Goal: Task Accomplishment & Management: Complete application form

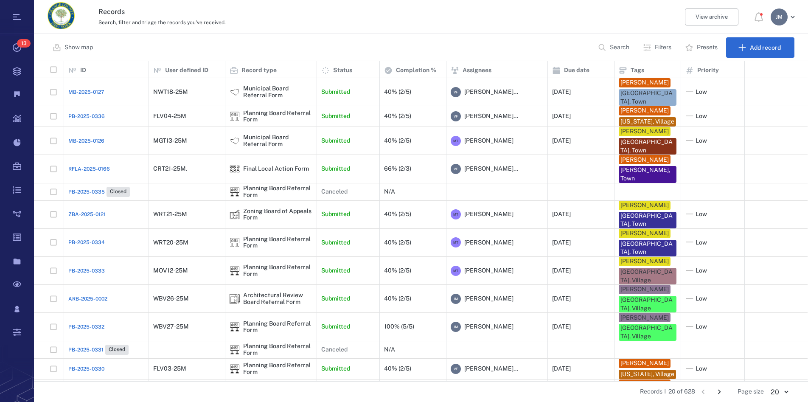
click at [498, 14] on h3 "Records" at bounding box center [326, 12] width 457 height 10
click at [657, 48] on p "Filters" at bounding box center [663, 47] width 17 height 8
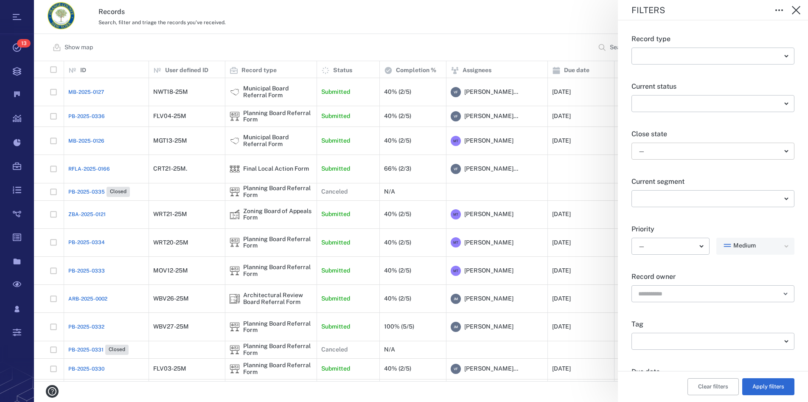
click at [657, 155] on body "Tasks 13 Records Boards Dashboard Reports Record types Guide steps Rules Form b…" at bounding box center [404, 201] width 808 height 402
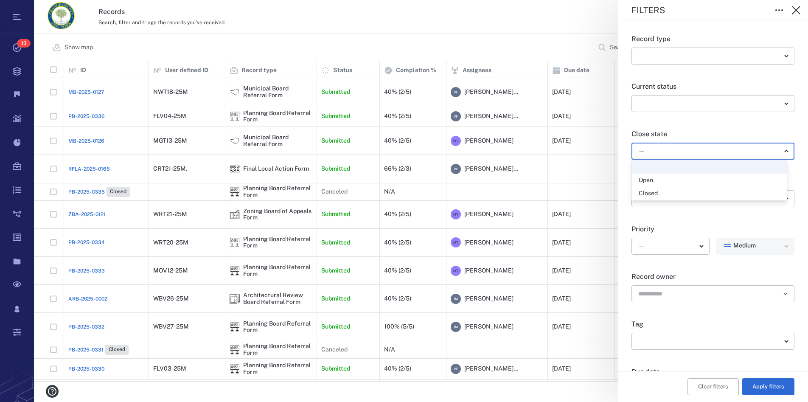
drag, startPoint x: 645, startPoint y: 180, endPoint x: 706, endPoint y: 232, distance: 80.4
click at [645, 180] on div "Open" at bounding box center [646, 180] width 14 height 8
type input "*****"
click at [754, 385] on button "Apply filters" at bounding box center [768, 386] width 52 height 17
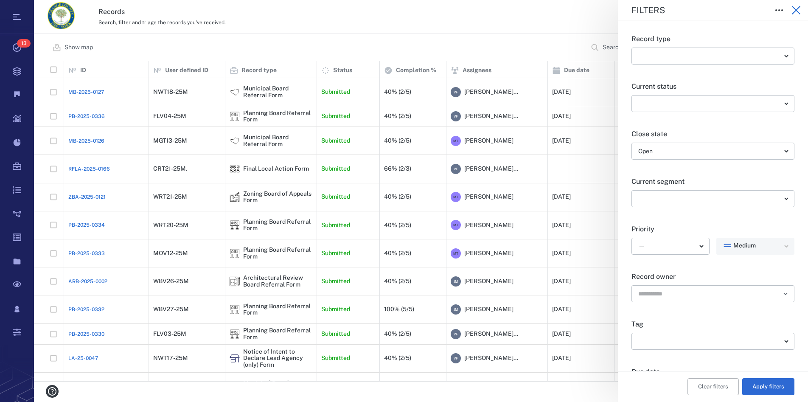
click at [794, 7] on icon "button" at bounding box center [796, 10] width 8 height 8
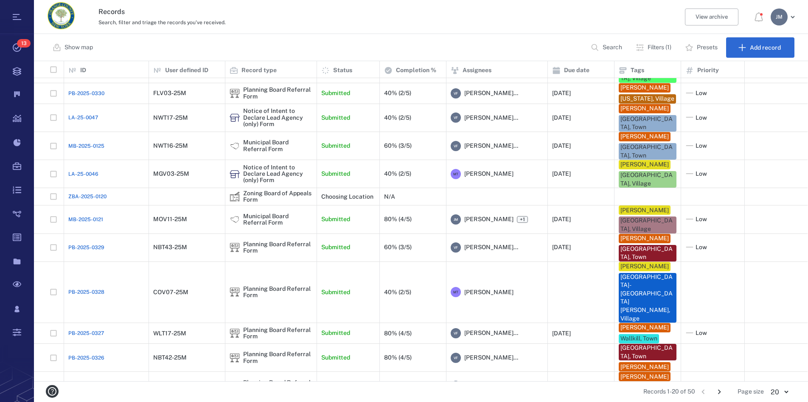
scroll to position [248, 0]
click at [716, 392] on icon "Go to next page" at bounding box center [719, 391] width 9 height 9
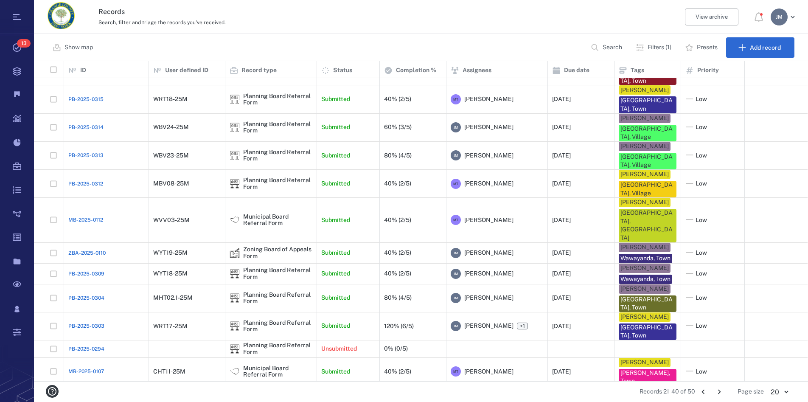
scroll to position [171, 0]
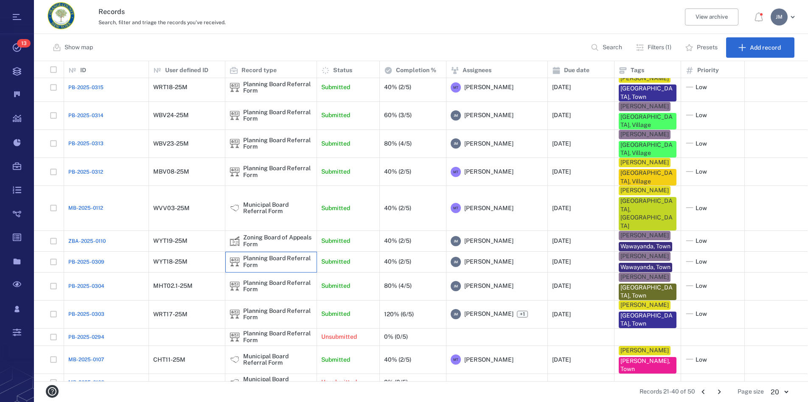
click at [255, 255] on div "Planning Board Referral Form" at bounding box center [277, 261] width 69 height 13
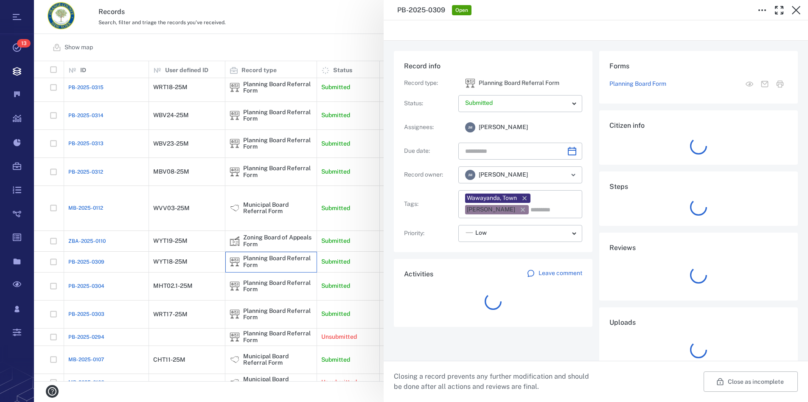
type input "**********"
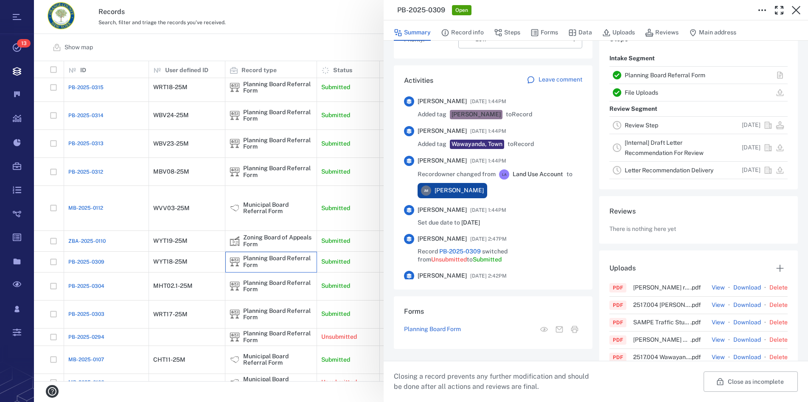
scroll to position [242, 0]
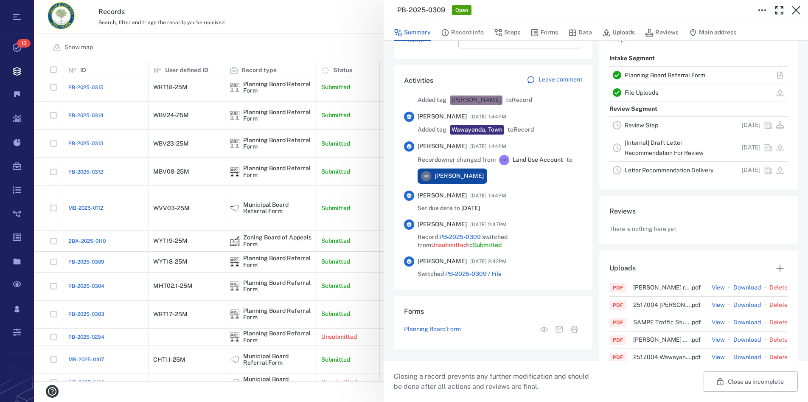
click at [656, 75] on link "Planning Board Referral Form" at bounding box center [665, 75] width 81 height 7
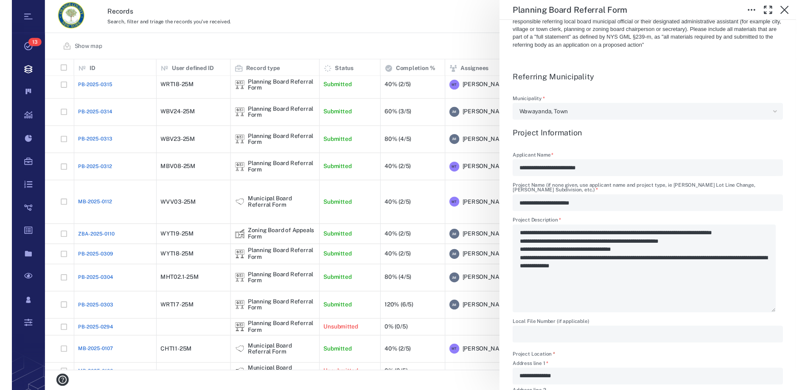
scroll to position [290, 0]
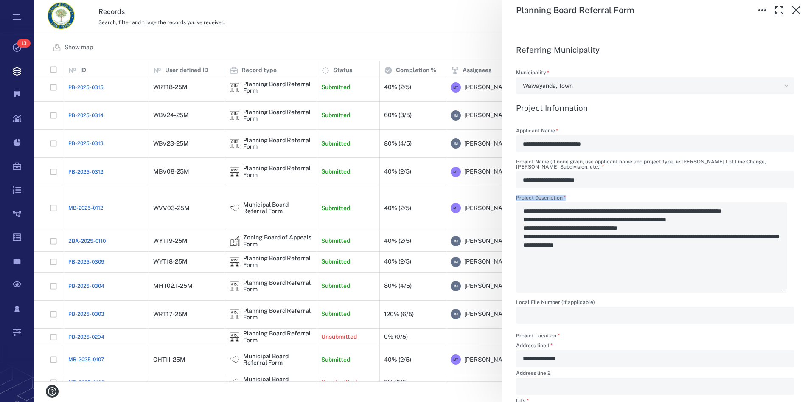
drag, startPoint x: 524, startPoint y: 211, endPoint x: 634, endPoint y: 212, distance: 109.5
click at [634, 212] on div "**********" at bounding box center [655, 244] width 278 height 98
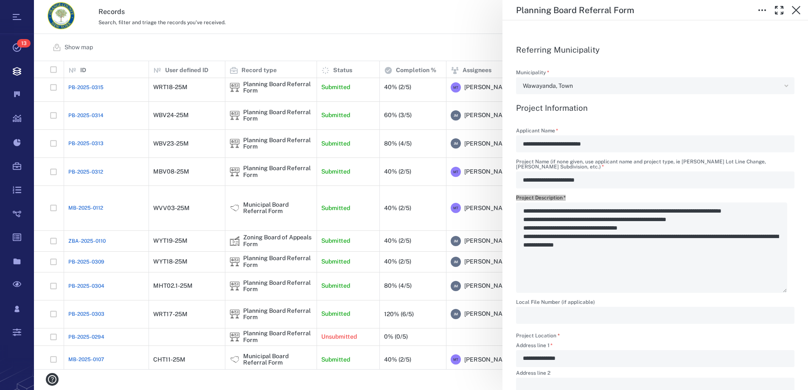
type textarea "*"
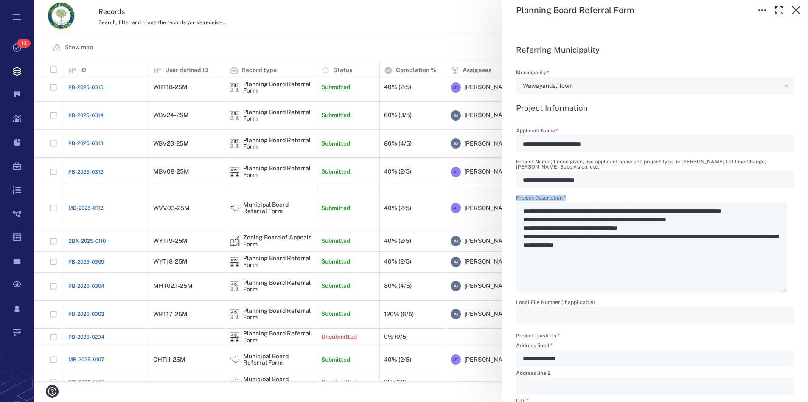
type textarea "*"
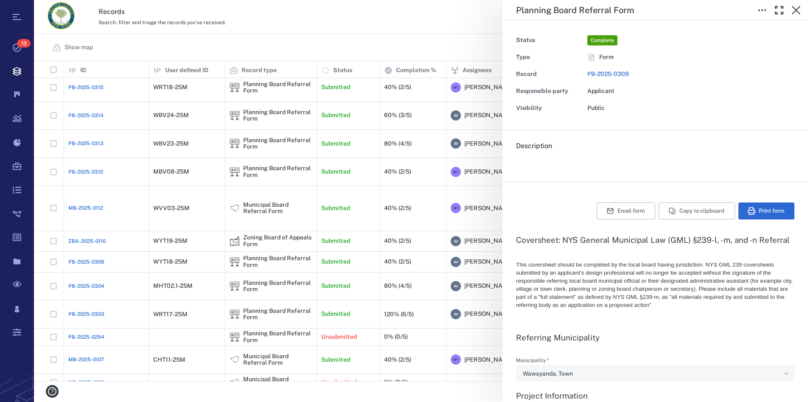
scroll to position [0, 0]
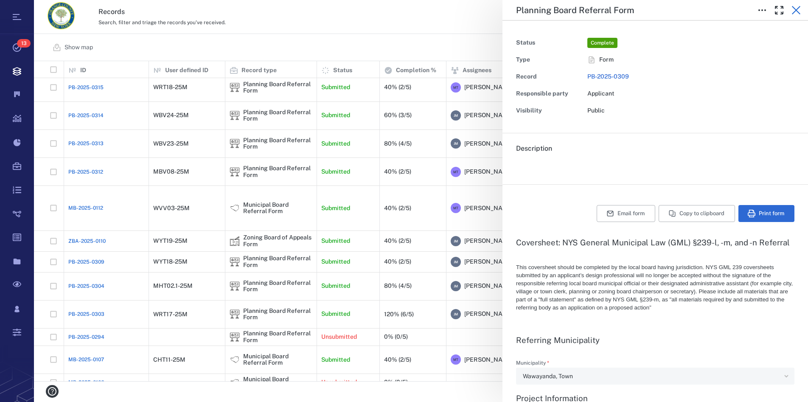
click at [792, 9] on icon "button" at bounding box center [796, 10] width 10 height 10
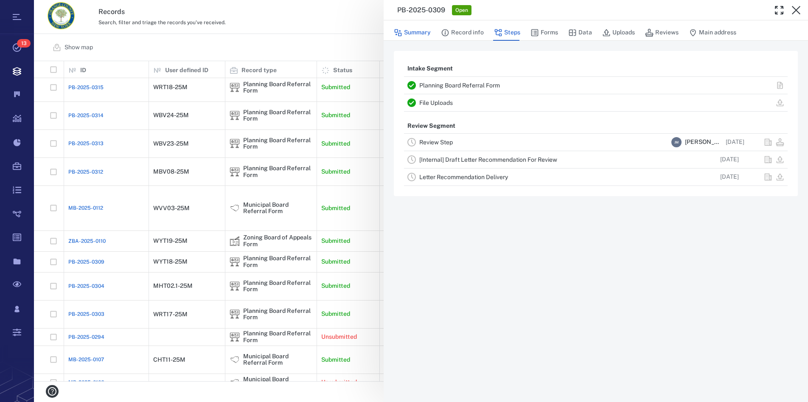
click at [420, 31] on button "Summary" at bounding box center [412, 33] width 37 height 16
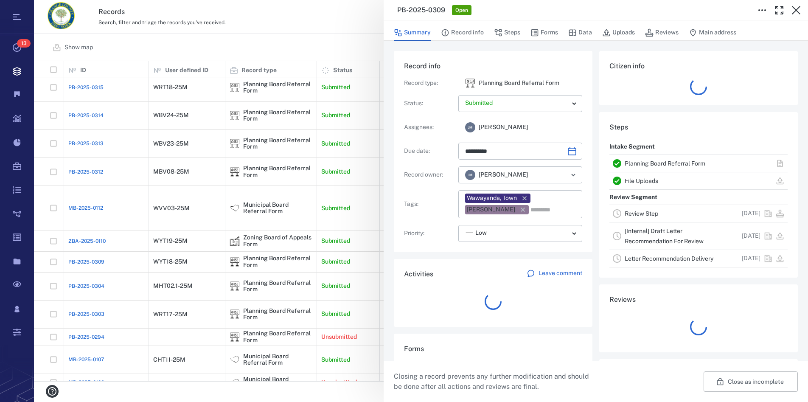
type input "**********"
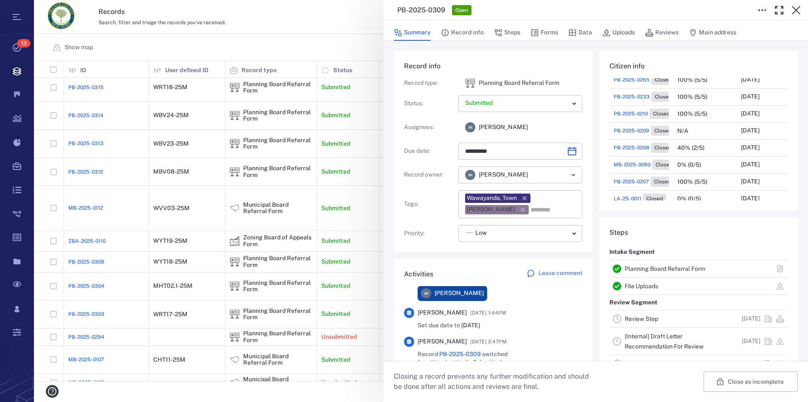
click at [649, 267] on link "Planning Board Referral Form" at bounding box center [665, 268] width 81 height 7
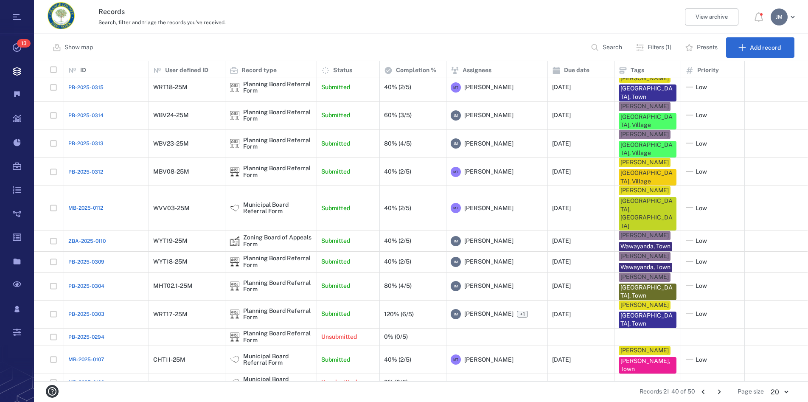
type textarea "*"
type input "**********"
type textarea "*"
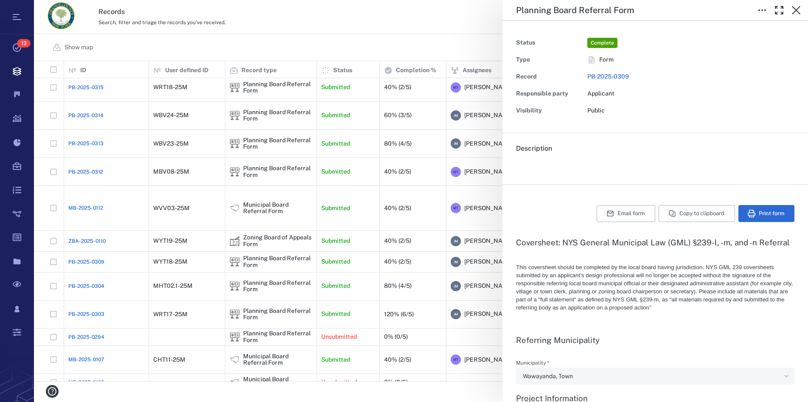
type textarea "*"
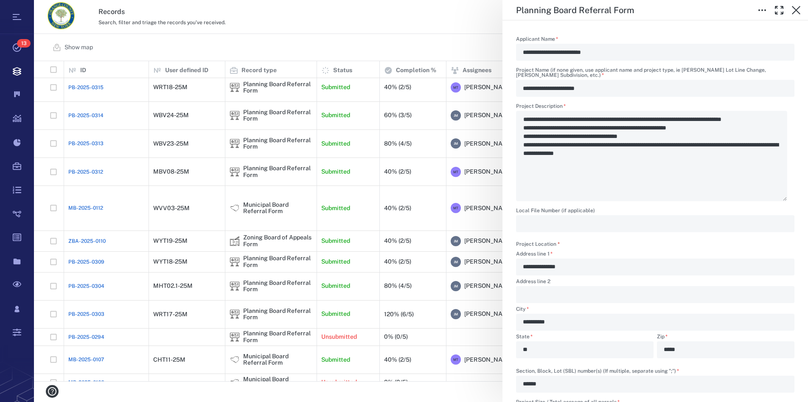
scroll to position [387, 0]
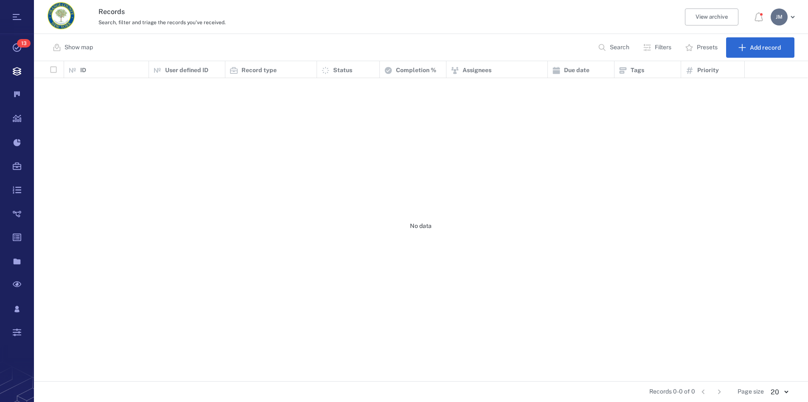
scroll to position [313, 767]
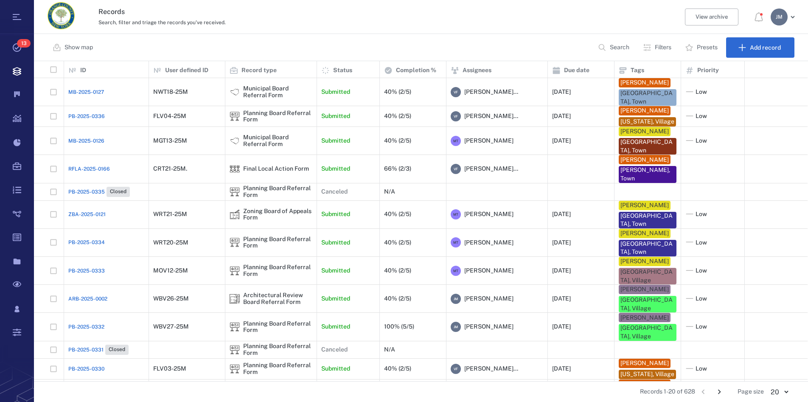
click at [608, 48] on button "Search" at bounding box center [614, 47] width 43 height 20
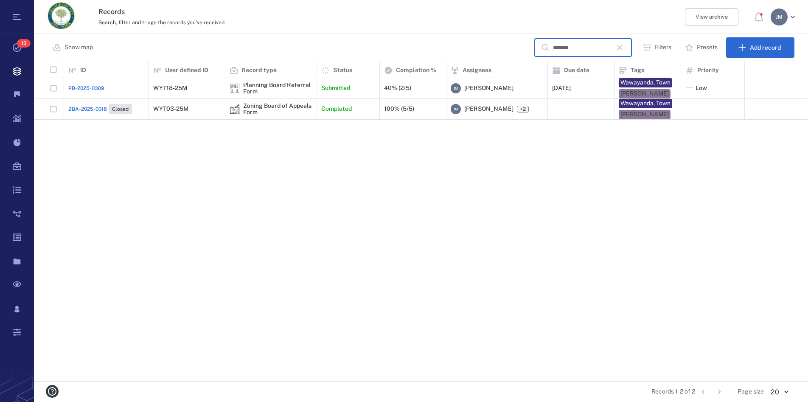
type input "*******"
click at [301, 106] on div "Zoning Board of Appeals Form" at bounding box center [277, 109] width 69 height 13
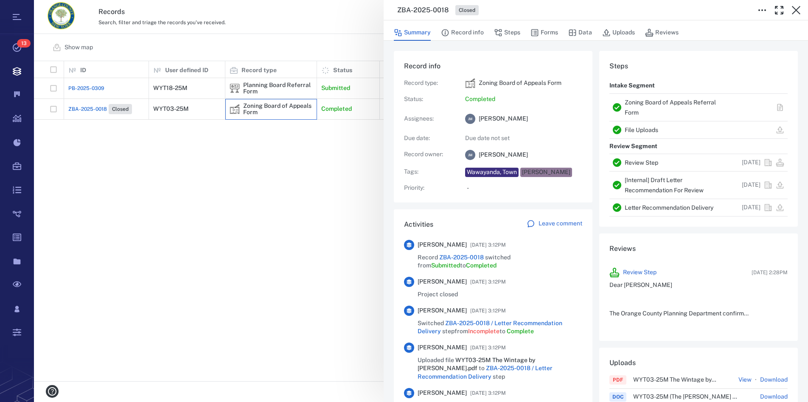
scroll to position [8, 8]
click at [652, 101] on link "Zoning Board of Appeals Referral Form" at bounding box center [670, 107] width 91 height 17
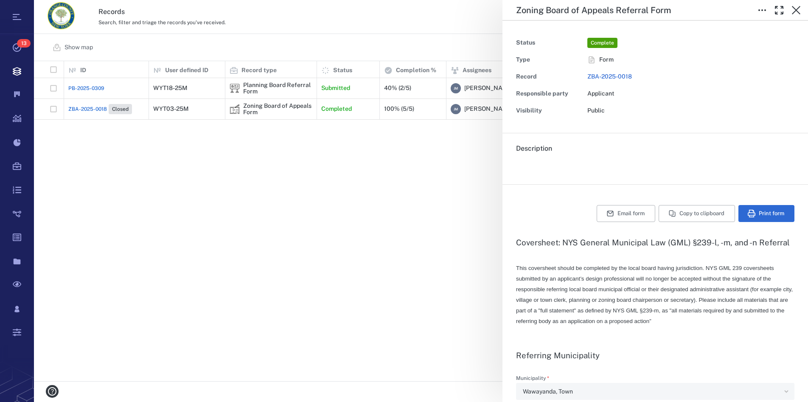
type textarea "*"
type input "**********"
type textarea "*"
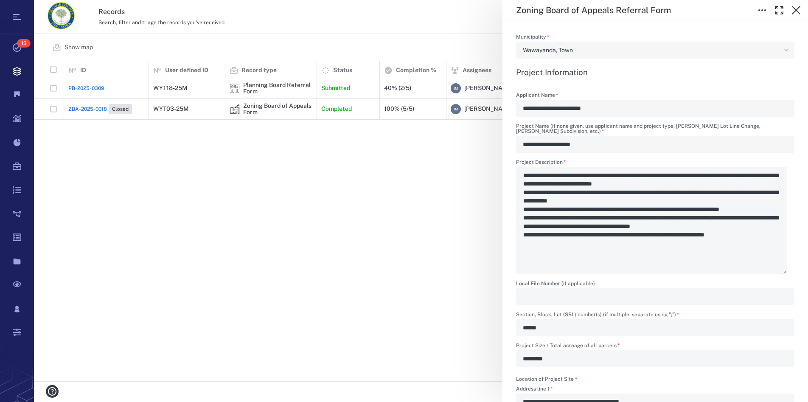
scroll to position [339, 0]
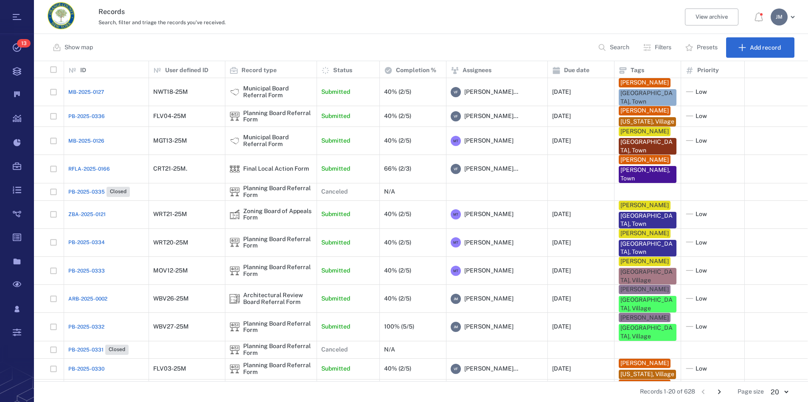
click at [663, 47] on p "Filters" at bounding box center [663, 47] width 17 height 8
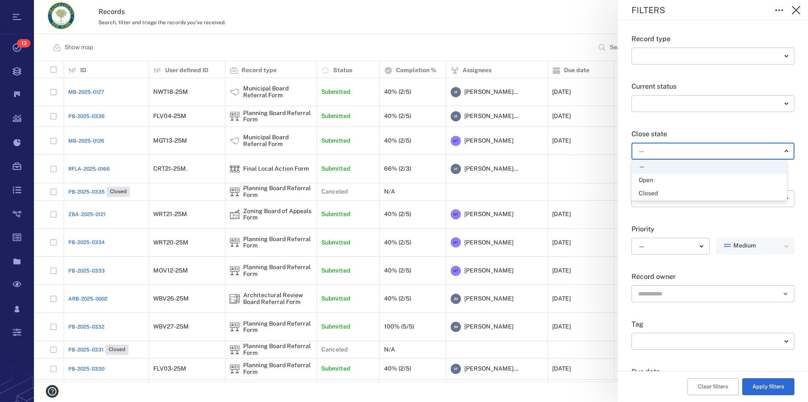
click at [665, 154] on body "Tasks 13 Records Boards Dashboard Reports Record types Guide steps Rules Form b…" at bounding box center [404, 201] width 808 height 402
click at [649, 180] on div "Open" at bounding box center [646, 180] width 14 height 8
type input "*****"
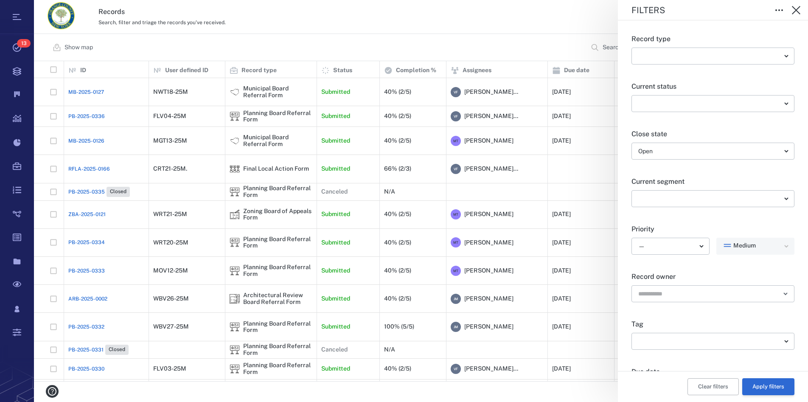
click at [760, 389] on button "Apply filters" at bounding box center [768, 386] width 52 height 17
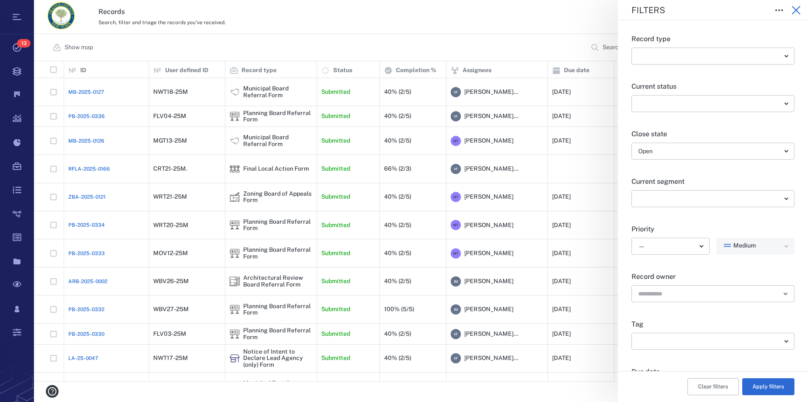
click at [796, 11] on icon "button" at bounding box center [796, 10] width 10 height 10
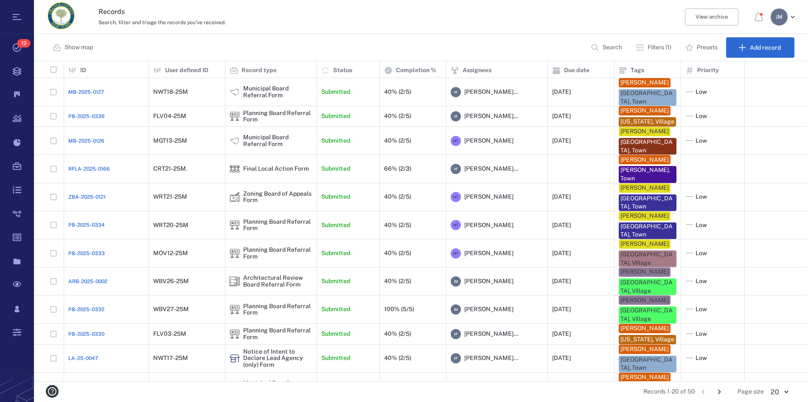
click at [719, 389] on icon "Go to next page" at bounding box center [719, 391] width 9 height 9
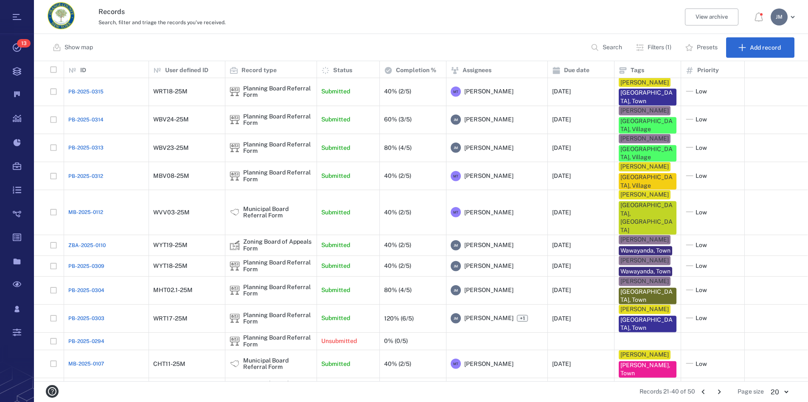
scroll to position [194, 0]
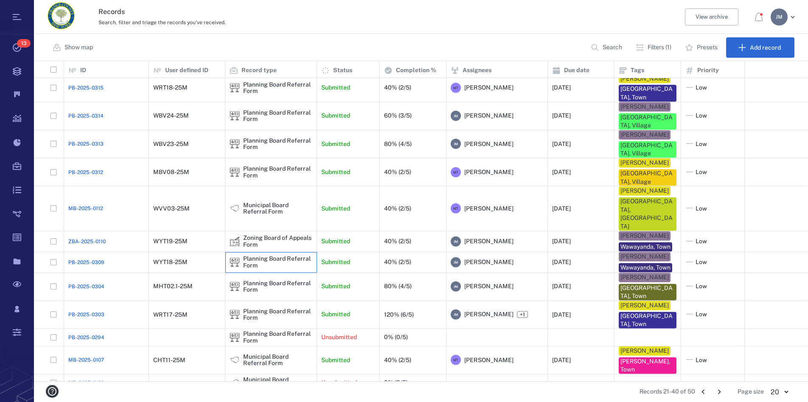
click at [251, 256] on div "Planning Board Referral Form" at bounding box center [277, 262] width 69 height 13
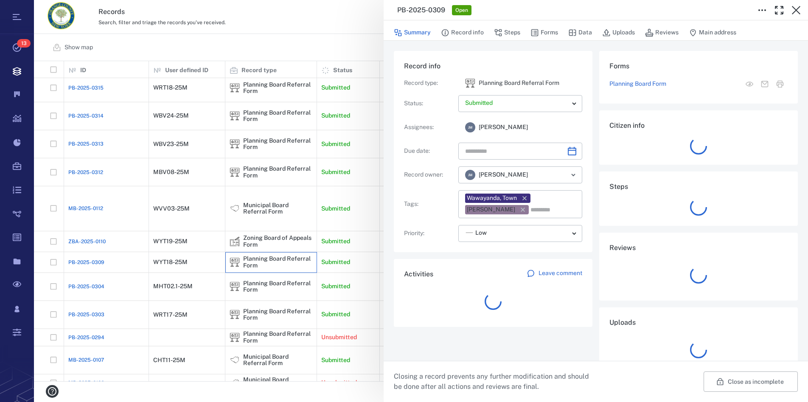
type input "**********"
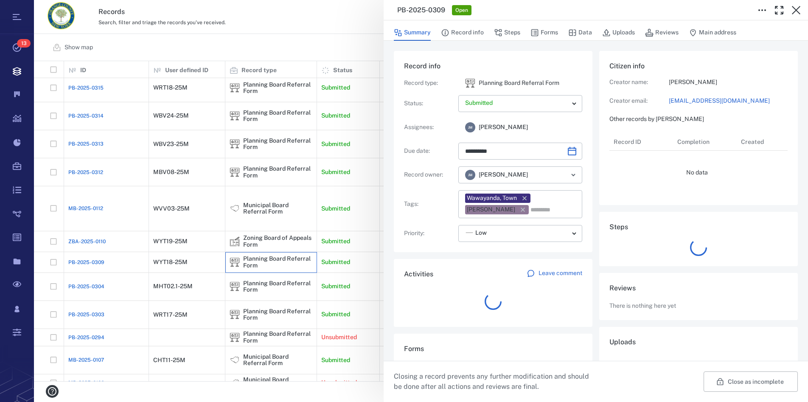
scroll to position [8, 8]
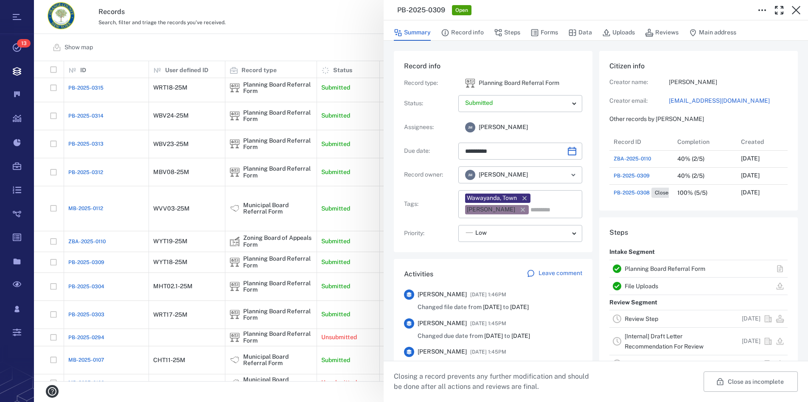
click at [679, 270] on link "Planning Board Referral Form" at bounding box center [665, 268] width 81 height 7
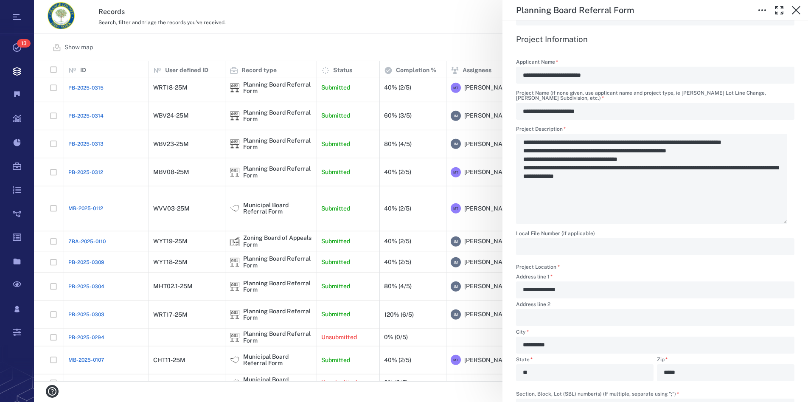
scroll to position [339, 0]
